Goal: Task Accomplishment & Management: Use online tool/utility

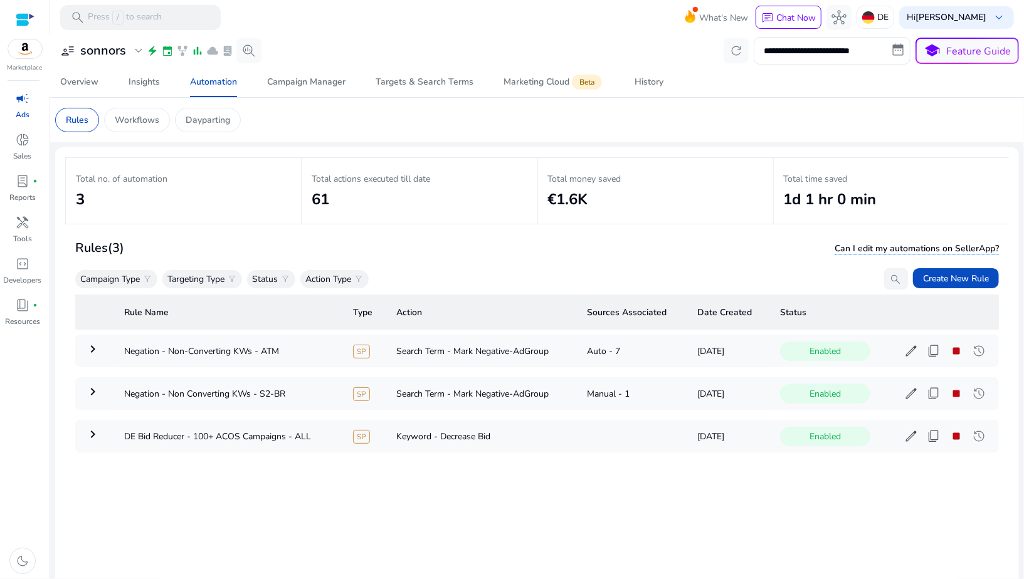
click at [23, 13] on div at bounding box center [25, 20] width 19 height 14
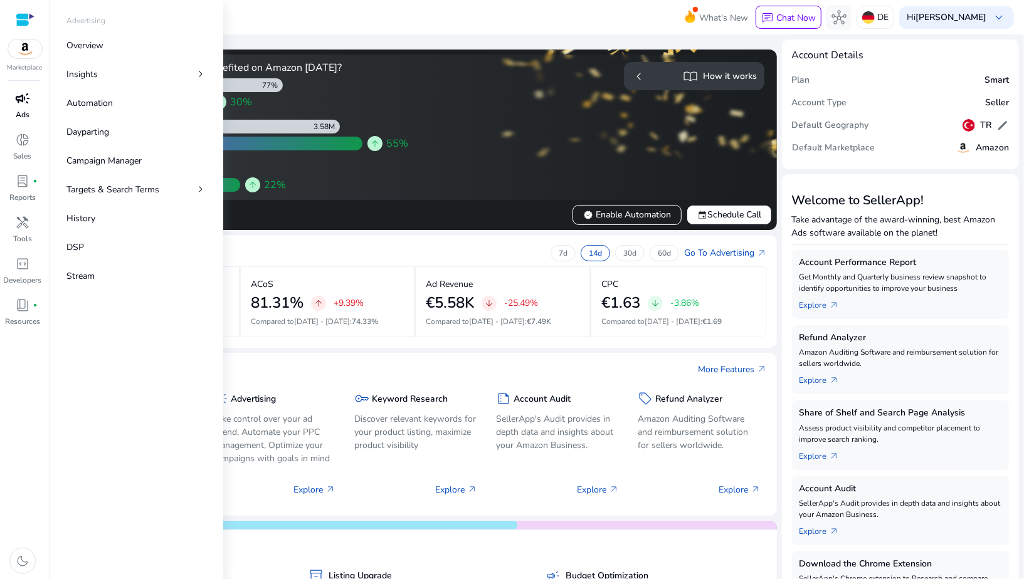
click at [23, 100] on span "campaign" at bounding box center [22, 98] width 15 height 15
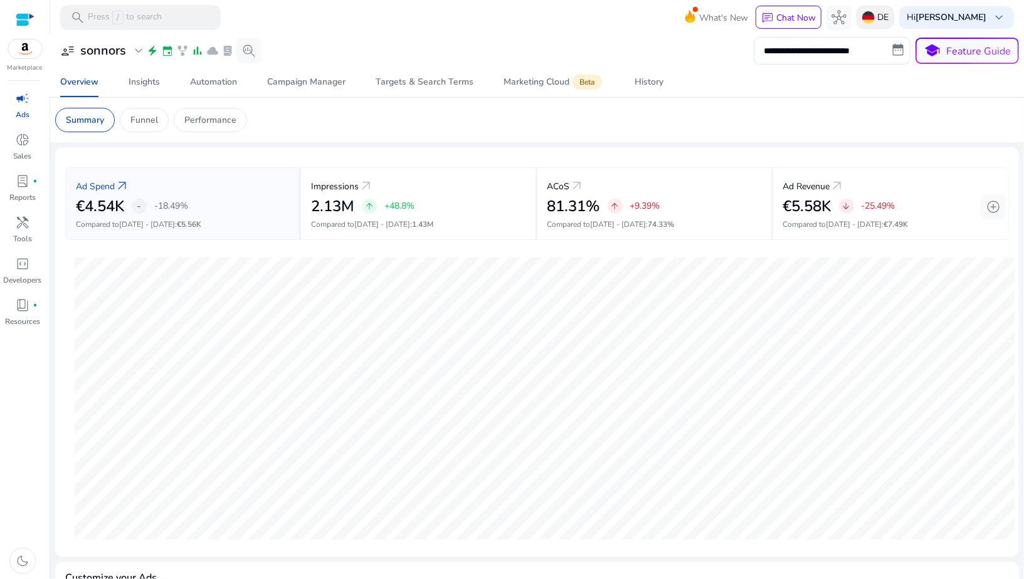
click at [874, 19] on img at bounding box center [868, 17] width 13 height 13
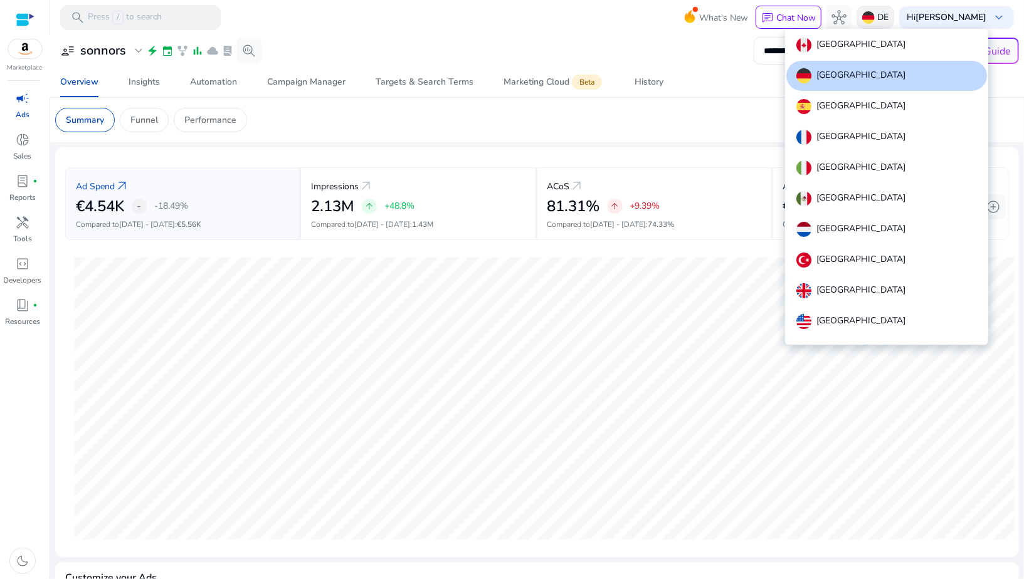
scroll to position [14, 0]
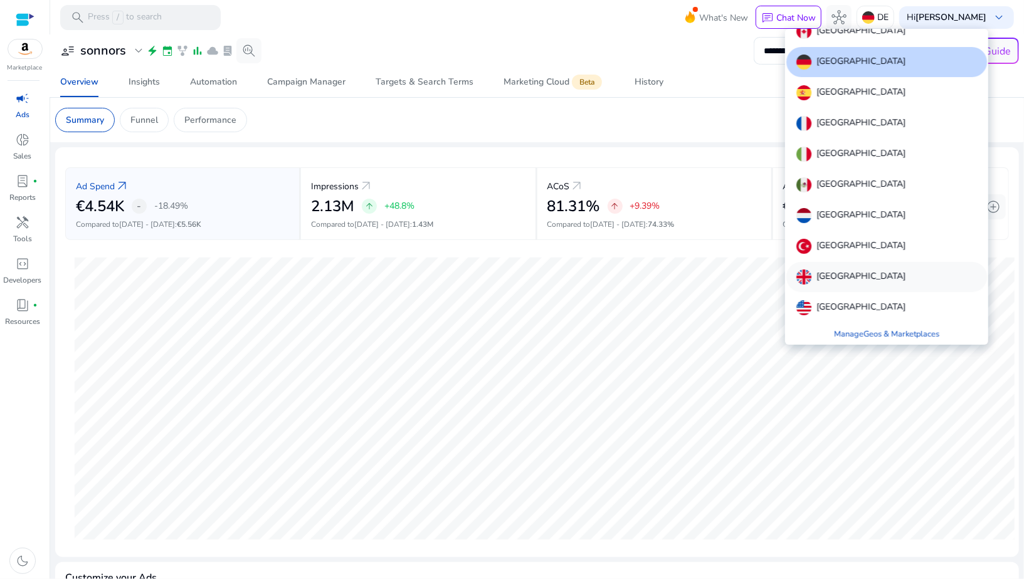
click at [837, 270] on p "[GEOGRAPHIC_DATA]" at bounding box center [860, 277] width 89 height 15
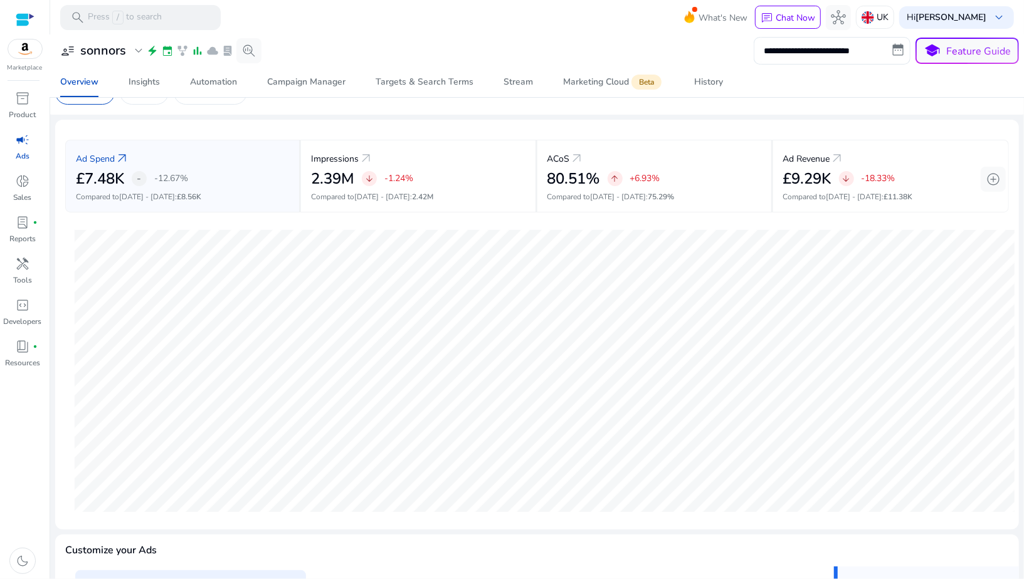
scroll to position [0, 0]
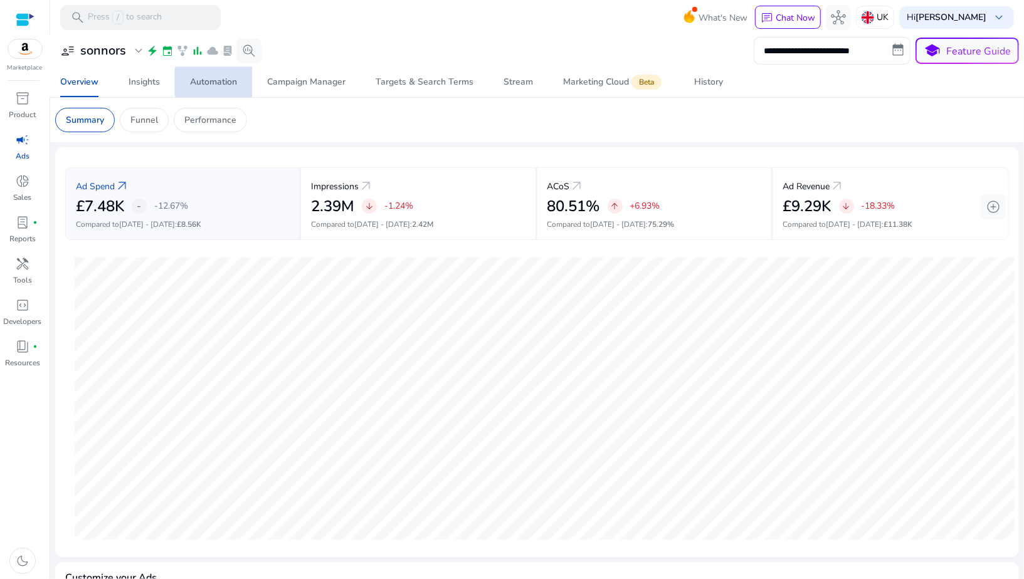
click at [228, 82] on div "Automation" at bounding box center [213, 82] width 47 height 9
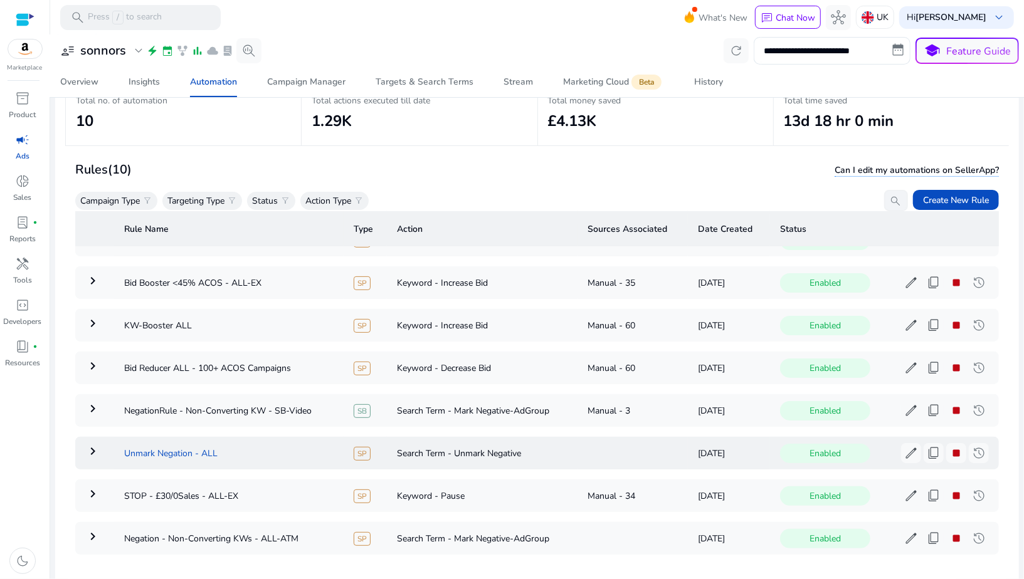
scroll to position [134, 0]
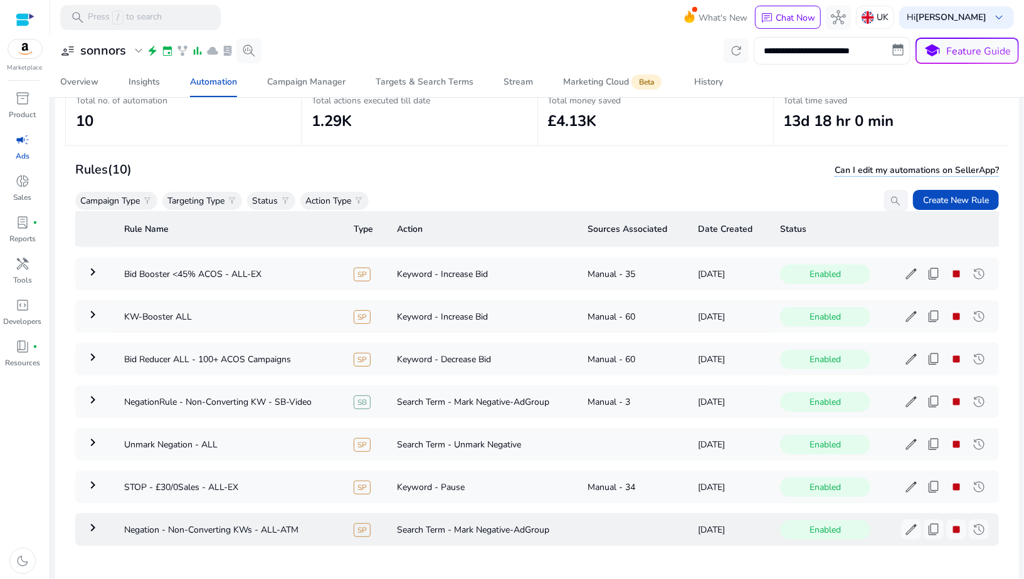
click at [97, 520] on mat-icon "keyboard_arrow_right" at bounding box center [92, 527] width 15 height 15
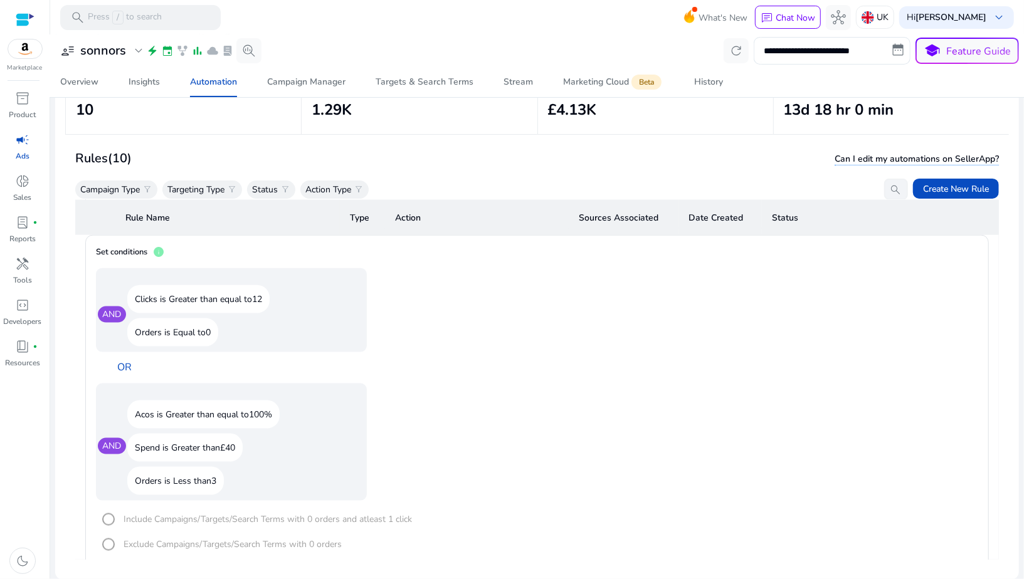
scroll to position [1044, 0]
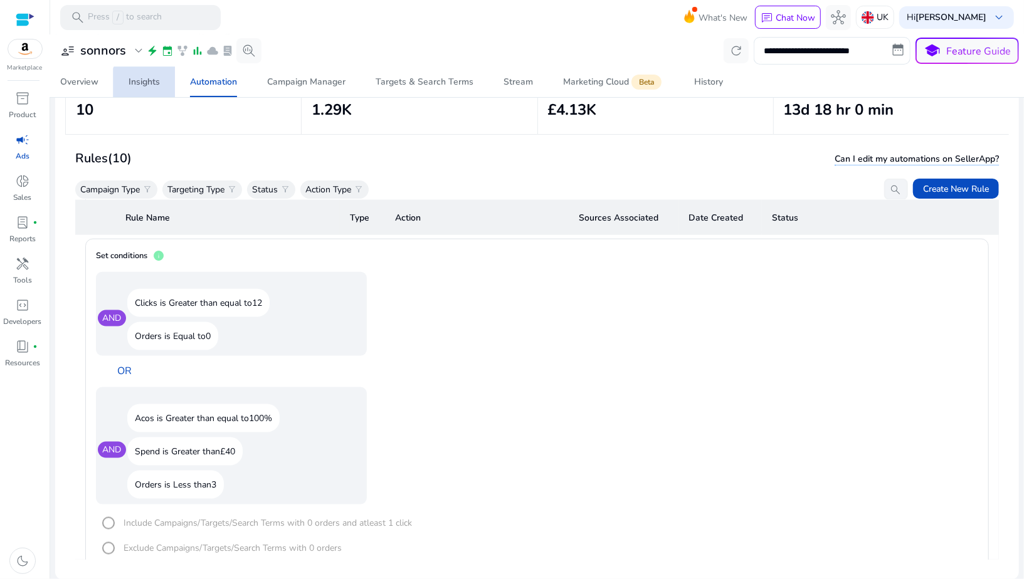
click at [157, 90] on span "Insights" at bounding box center [144, 82] width 31 height 30
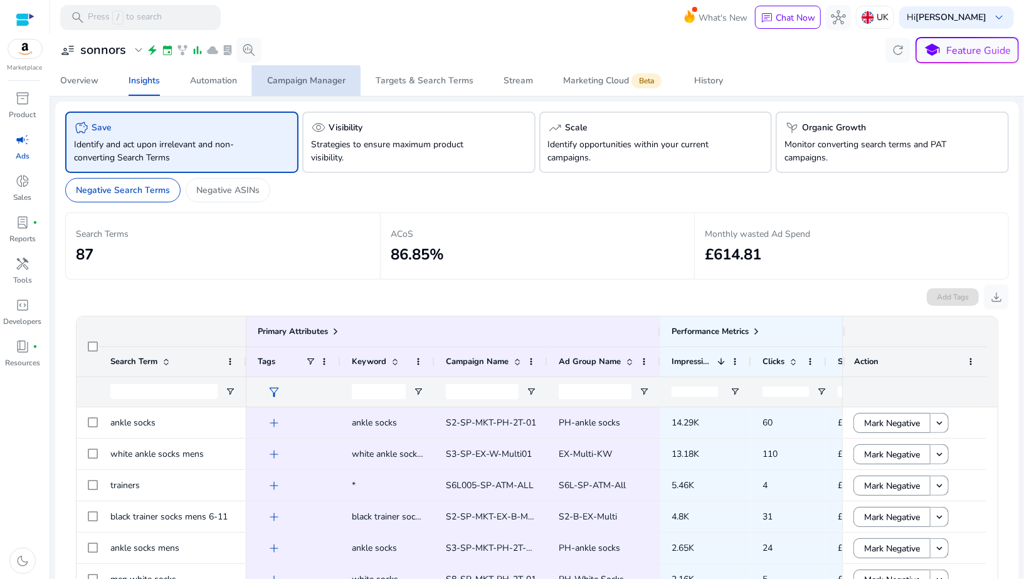
click at [288, 85] on div "Campaign Manager" at bounding box center [306, 80] width 78 height 9
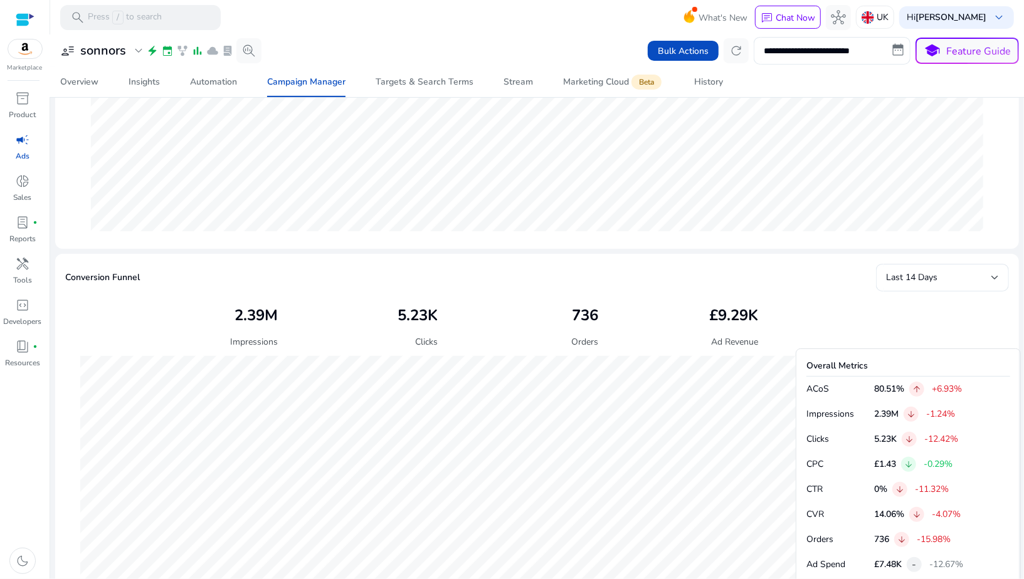
scroll to position [231, 0]
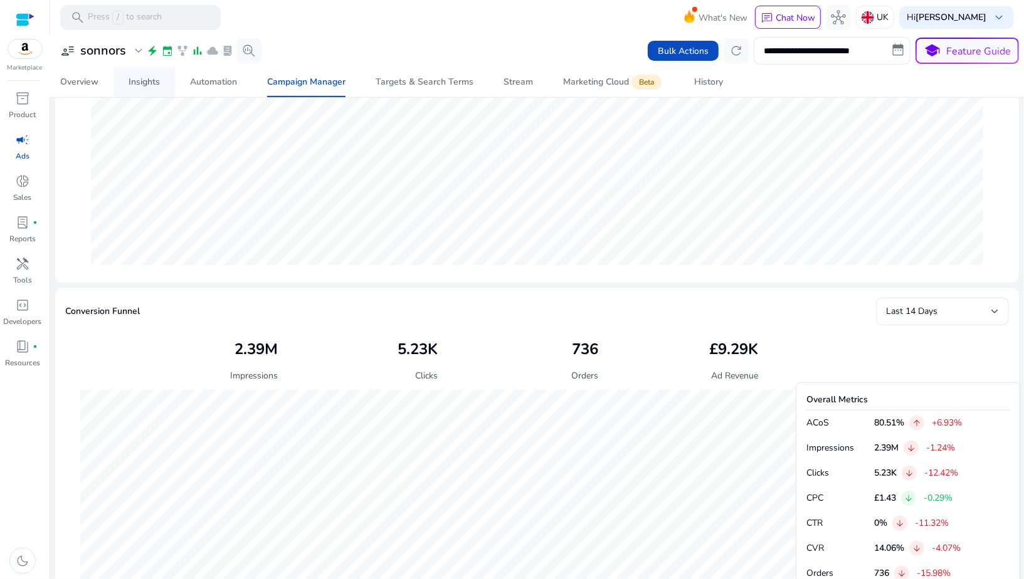
click at [161, 91] on link "Insights" at bounding box center [143, 82] width 61 height 30
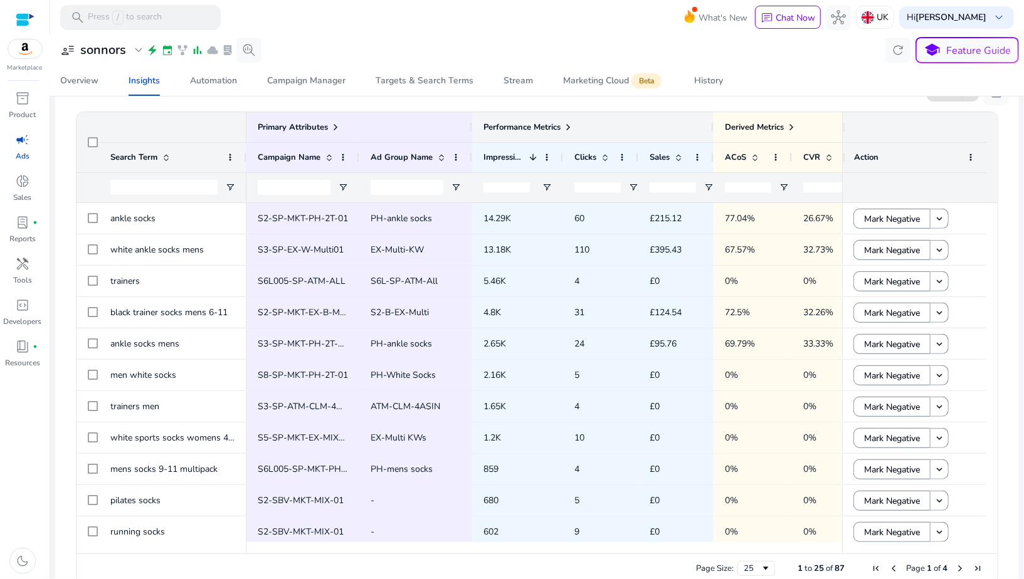
click at [569, 127] on span at bounding box center [568, 127] width 10 height 10
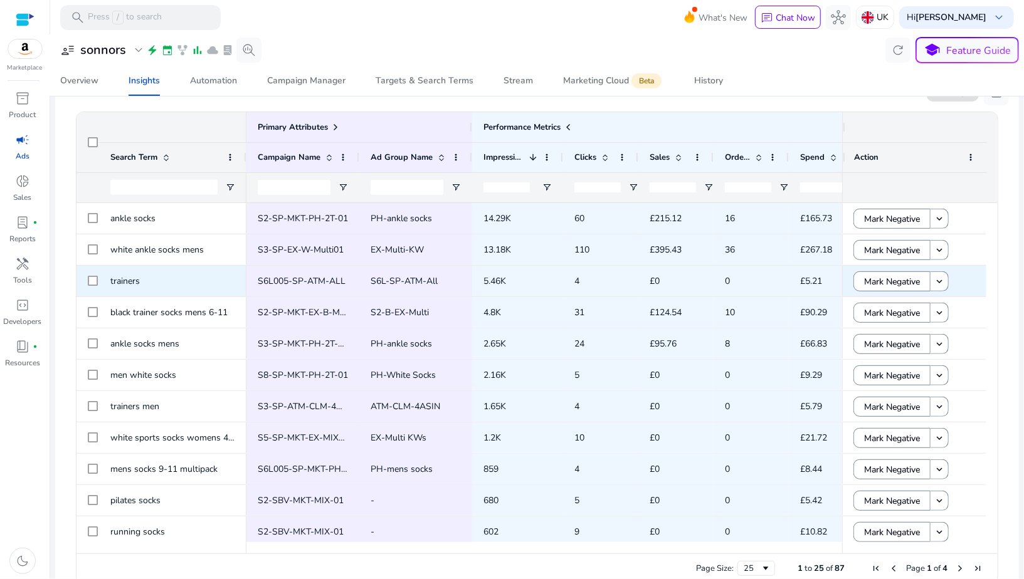
scroll to position [0, 232]
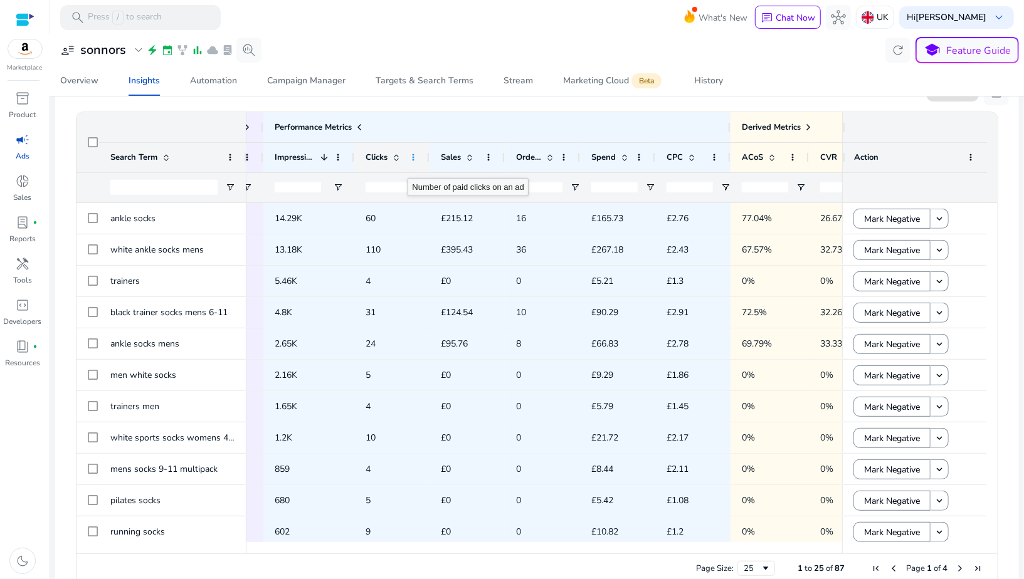
click at [408, 159] on span at bounding box center [413, 157] width 10 height 10
click at [382, 189] on input "number" at bounding box center [388, 187] width 46 height 10
click at [423, 183] on span "Open Filter Menu" at bounding box center [424, 187] width 10 height 10
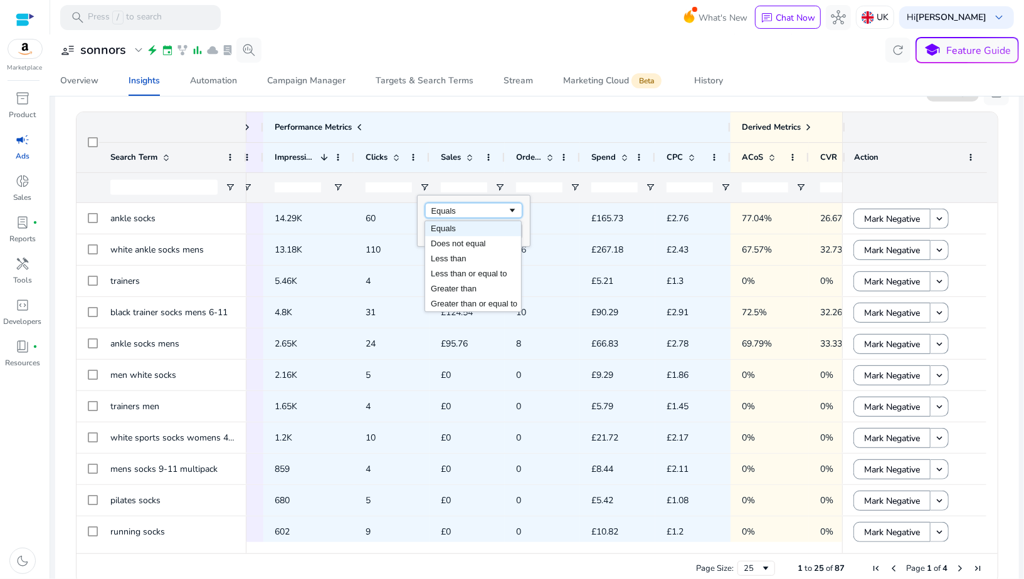
click at [431, 206] on div "Equals" at bounding box center [469, 210] width 76 height 9
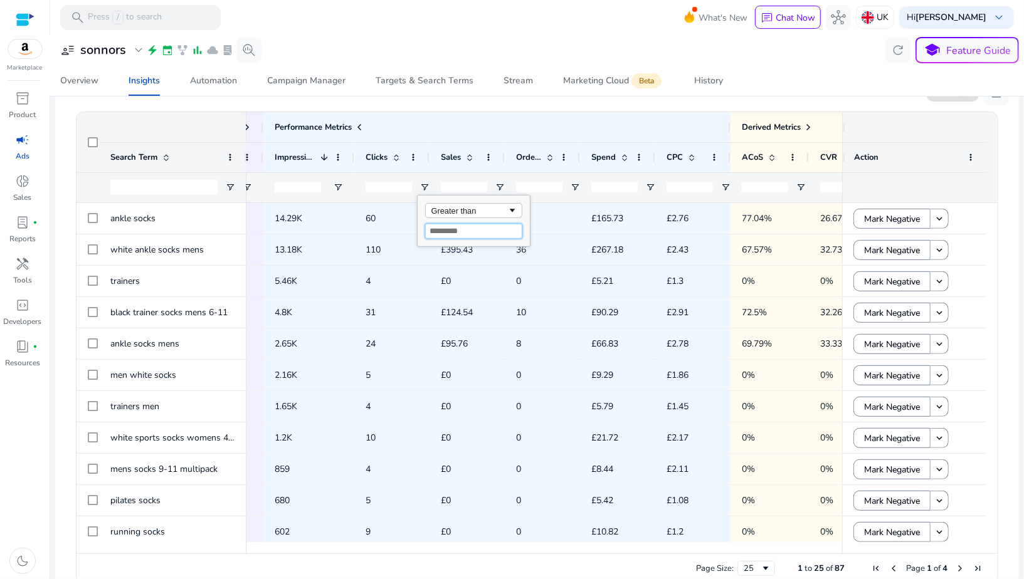
click at [438, 226] on input "Filter Value" at bounding box center [473, 231] width 97 height 15
type input "**"
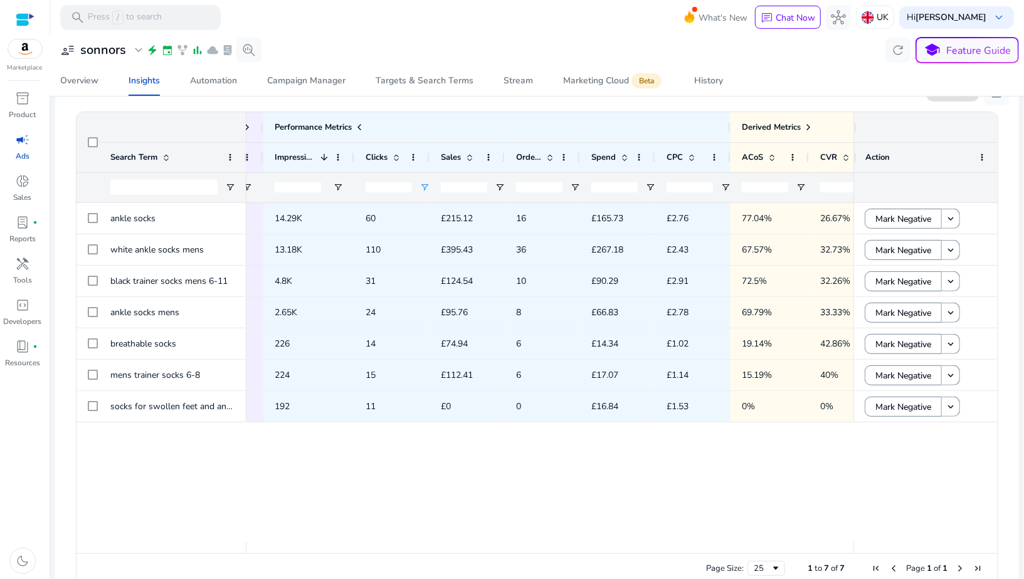
click at [382, 471] on div "S2-SP-MKT-PH-2T-01 PH-ankle socks 14.29K 60 £215.12 16 £165.73 £2.76 77.04% 26.…" at bounding box center [549, 372] width 607 height 339
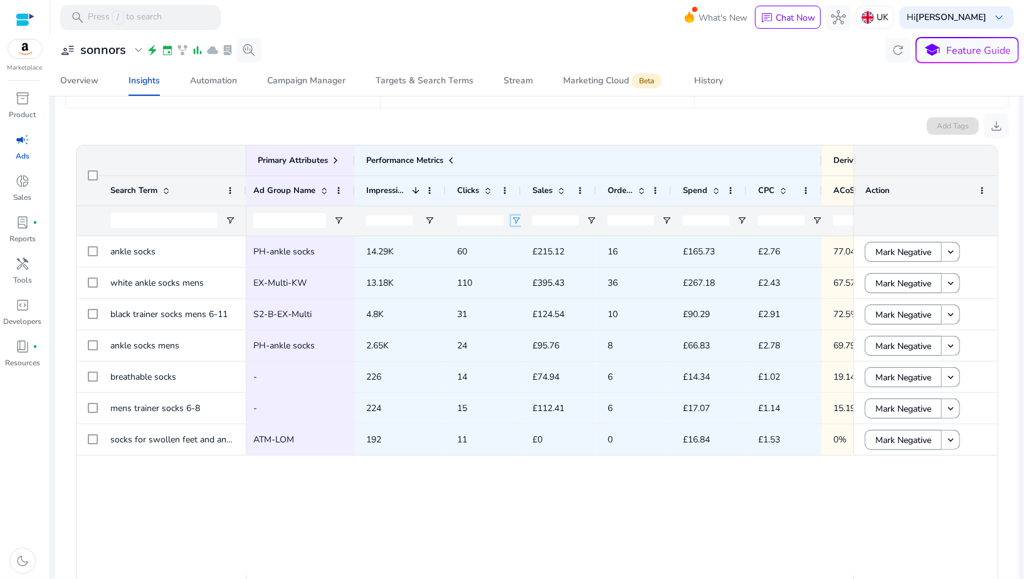
click at [516, 218] on span "Open Filter Menu" at bounding box center [516, 221] width 10 height 10
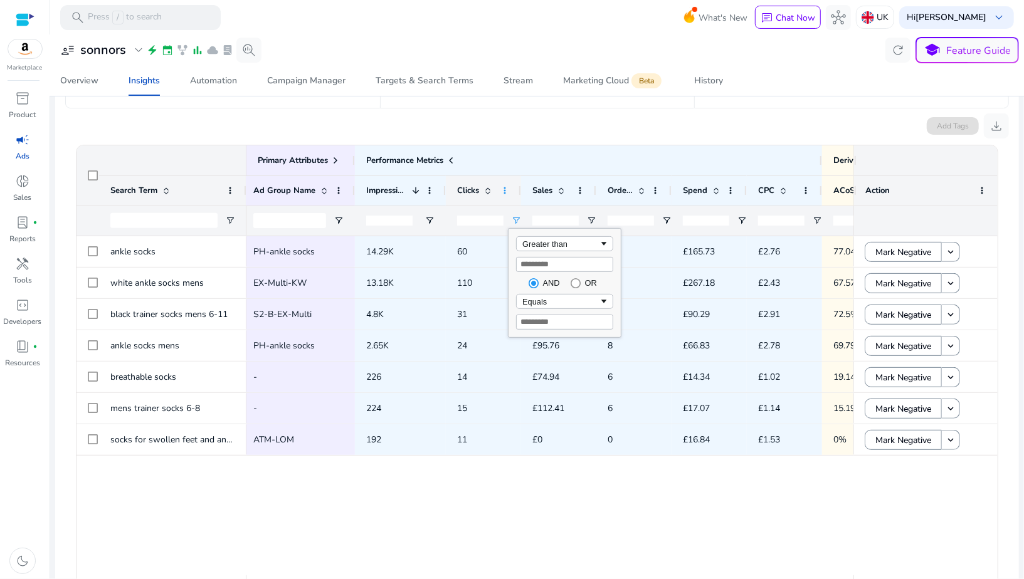
click at [506, 190] on span at bounding box center [505, 191] width 10 height 10
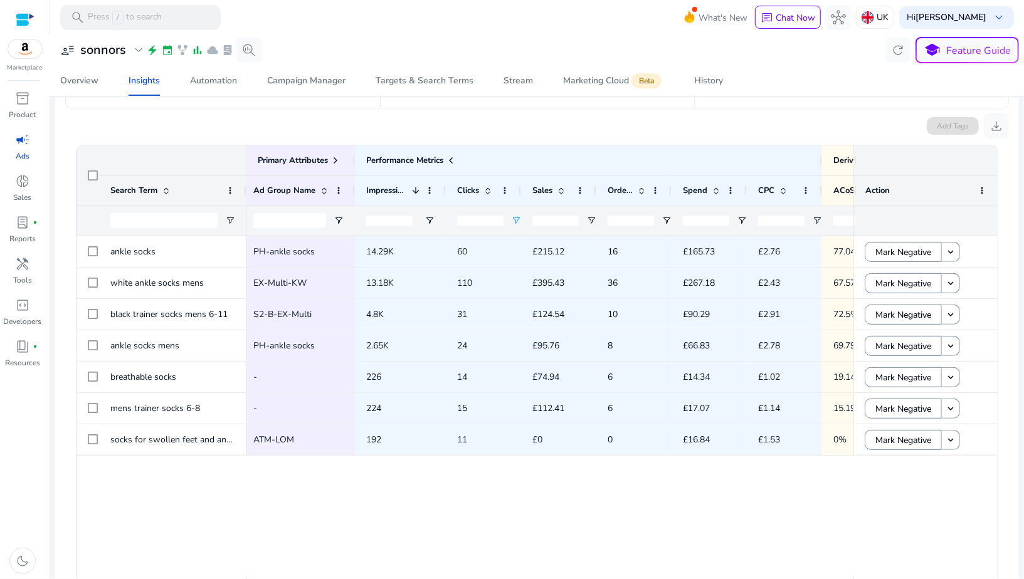
click at [470, 223] on input "**" at bounding box center [480, 221] width 46 height 10
type input "*"
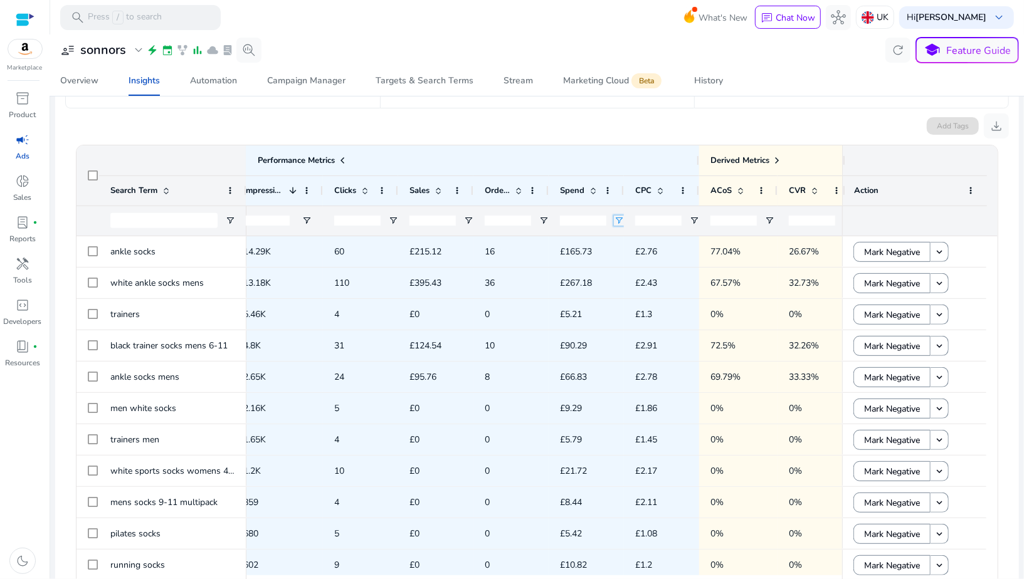
click at [617, 219] on span "Open Filter Menu" at bounding box center [619, 221] width 10 height 10
click at [628, 243] on div "Equals" at bounding box center [664, 243] width 76 height 9
click at [630, 261] on input "Filter Value" at bounding box center [667, 264] width 97 height 15
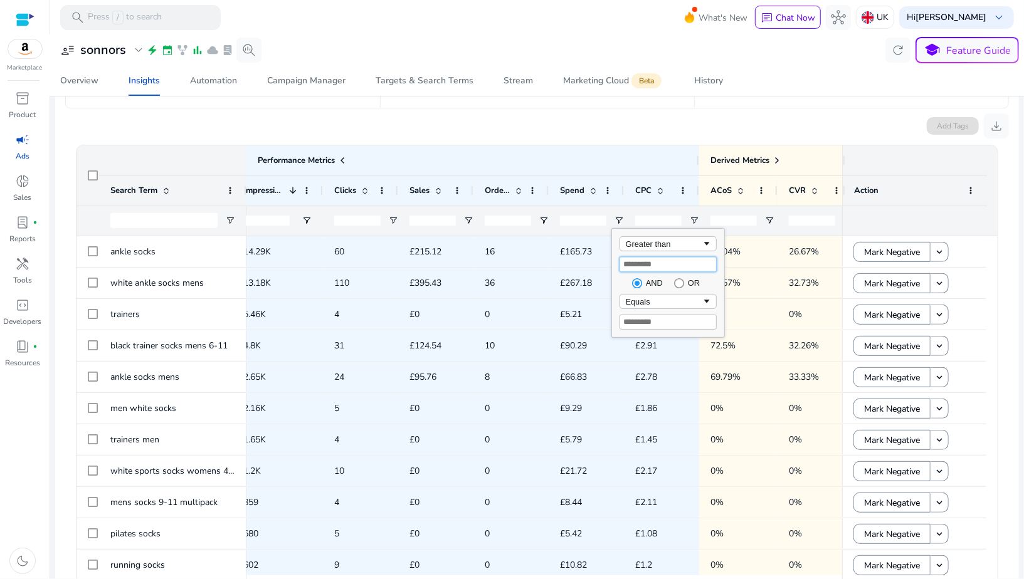
type input "**"
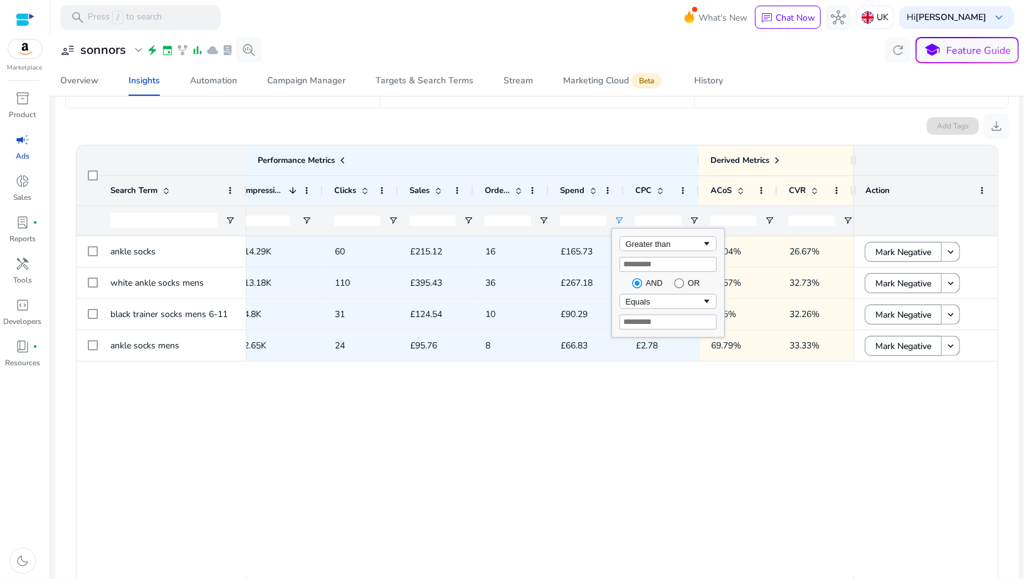
click at [589, 401] on div "PH-ankle socks 14.29K 60 £215.12 16 £165.73 £2.76 77.04% 26.67% EX-Multi-KW 13.…" at bounding box center [549, 405] width 607 height 339
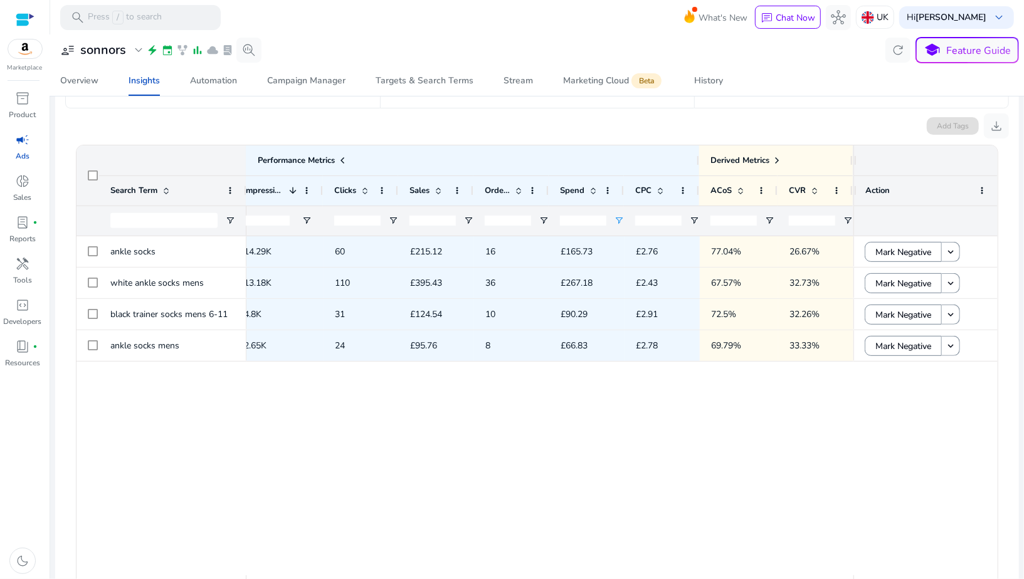
click at [566, 223] on input "**" at bounding box center [583, 221] width 46 height 10
